Goal: Check status: Check status

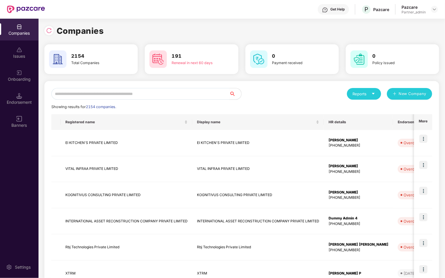
click at [159, 97] on input "text" at bounding box center [140, 94] width 178 height 12
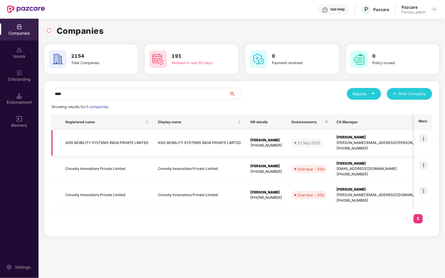
type input "****"
click at [423, 138] on img at bounding box center [423, 139] width 8 height 8
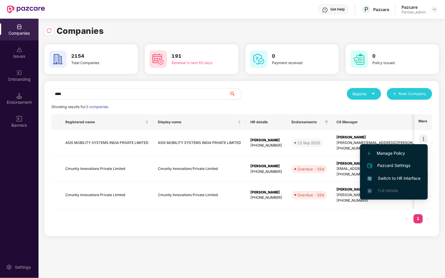
click at [389, 177] on span "Switch to HR interface" at bounding box center [393, 178] width 53 height 6
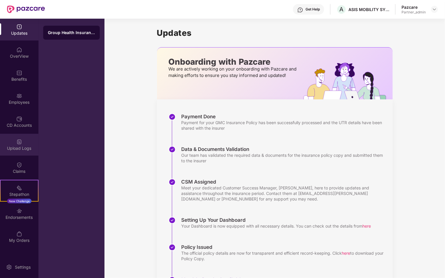
click at [18, 150] on div "Upload Logs" at bounding box center [19, 149] width 38 height 6
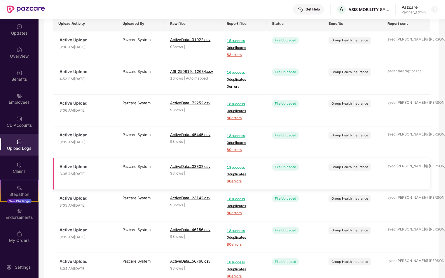
scroll to position [45, 0]
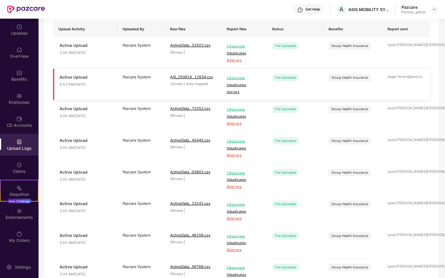
click at [234, 79] on span "16 success" at bounding box center [244, 79] width 35 height 6
click at [22, 206] on div "Endorsements" at bounding box center [19, 214] width 38 height 22
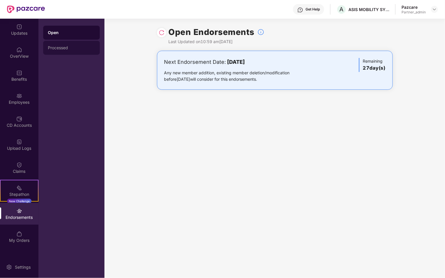
click at [70, 46] on div "Processed" at bounding box center [71, 47] width 47 height 5
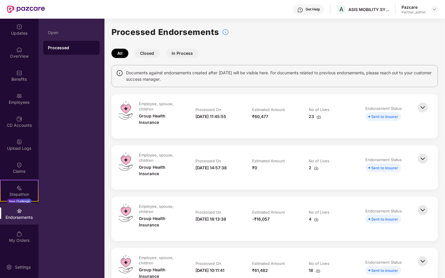
click at [150, 52] on button "Closed" at bounding box center [147, 53] width 26 height 9
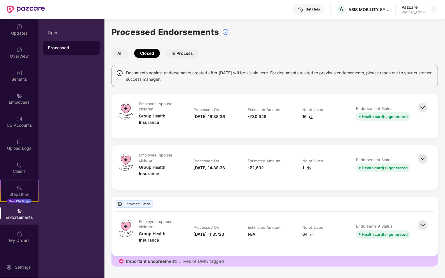
click at [293, 121] on td "Estimated Amount -₹30,946" at bounding box center [269, 116] width 54 height 30
click at [421, 111] on img at bounding box center [422, 107] width 13 height 13
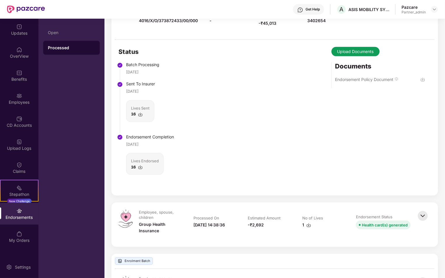
scroll to position [117, 0]
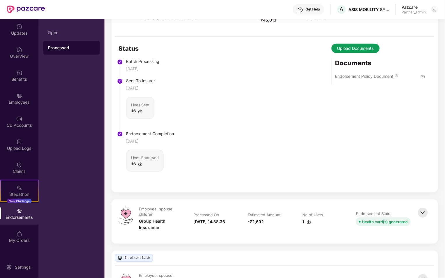
click at [140, 167] on img at bounding box center [140, 164] width 5 height 5
click at [191, 164] on div "Status Batch Processing [DATE] Sent To Insurer [DATE] Lives Sent 16 Endorsement…" at bounding box center [274, 115] width 326 height 156
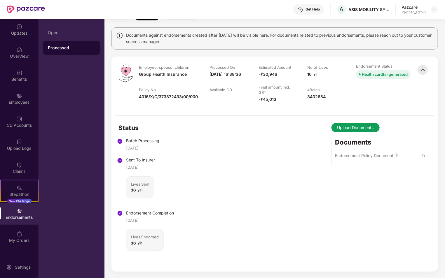
scroll to position [38, 0]
